Goal: Information Seeking & Learning: Find specific fact

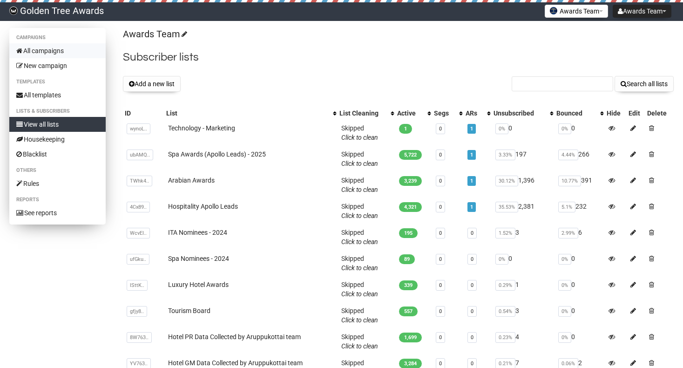
click at [57, 53] on link "All campaigns" at bounding box center [57, 50] width 96 height 15
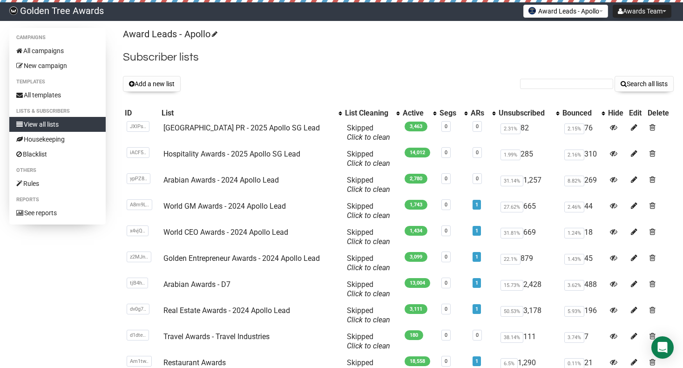
click at [552, 84] on input "text" at bounding box center [566, 84] width 93 height 10
type input "[EMAIL_ADDRESS][DOMAIN_NAME]"
click at [632, 87] on button "Search all lists" at bounding box center [644, 84] width 59 height 16
